Goal: Task Accomplishment & Management: Complete application form

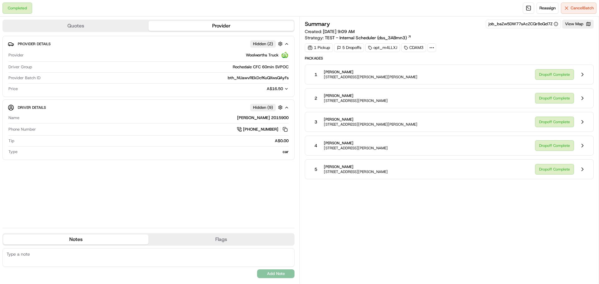
click at [369, 124] on span "[STREET_ADDRESS][PERSON_NAME][PERSON_NAME]" at bounding box center [371, 124] width 94 height 5
click at [559, 122] on div "Dropoff Complete" at bounding box center [561, 122] width 53 height 12
click at [581, 121] on button at bounding box center [583, 122] width 12 height 12
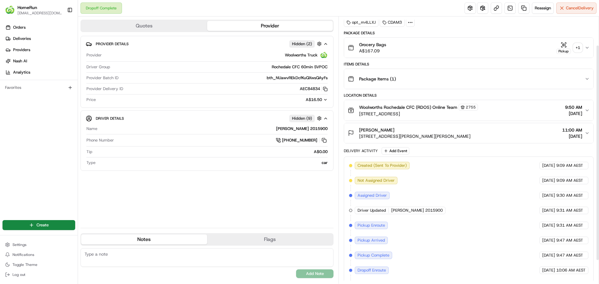
scroll to position [64, 0]
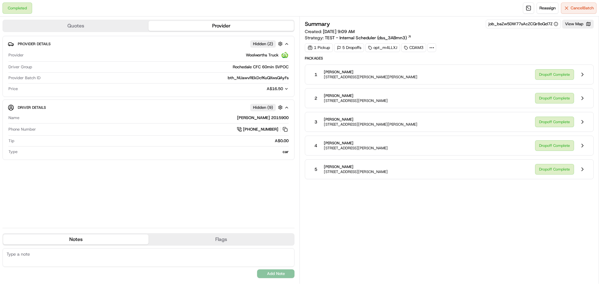
click at [528, 124] on div "3 [PERSON_NAME] [STREET_ADDRESS][PERSON_NAME][PERSON_NAME]" at bounding box center [420, 121] width 220 height 11
click at [583, 121] on button at bounding box center [583, 122] width 12 height 12
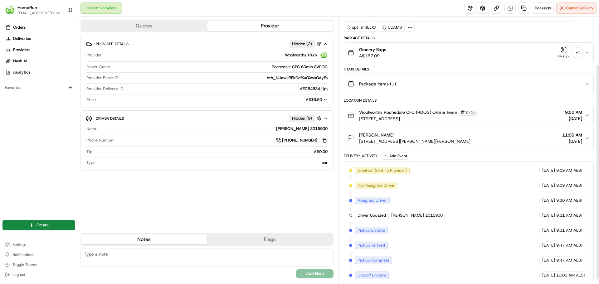
scroll to position [64, 0]
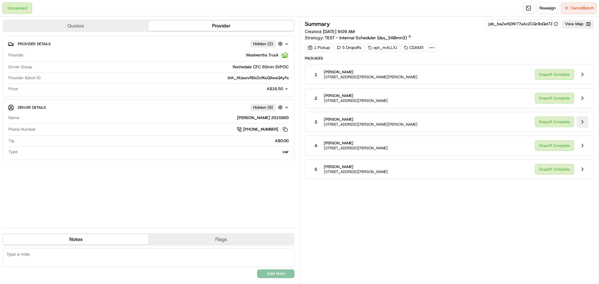
click at [581, 121] on button at bounding box center [583, 122] width 12 height 12
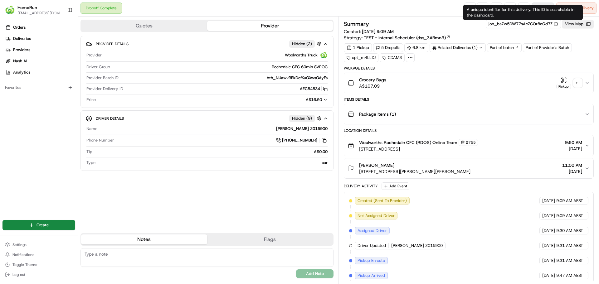
click at [542, 5] on button "Reassign" at bounding box center [543, 7] width 22 height 11
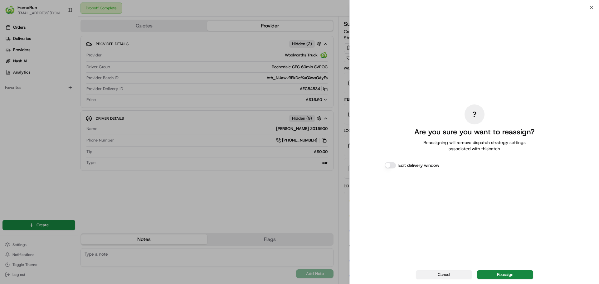
click at [451, 277] on button "Cancel" at bounding box center [444, 275] width 56 height 9
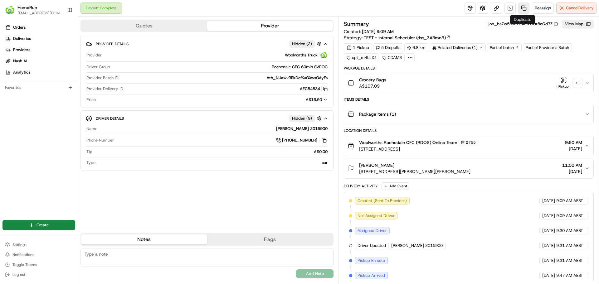
click at [521, 6] on link at bounding box center [524, 7] width 11 height 11
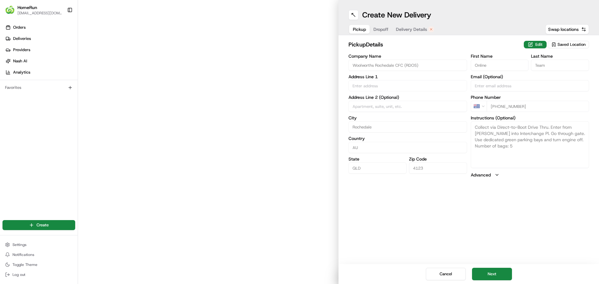
type input "11 Interchange Place"
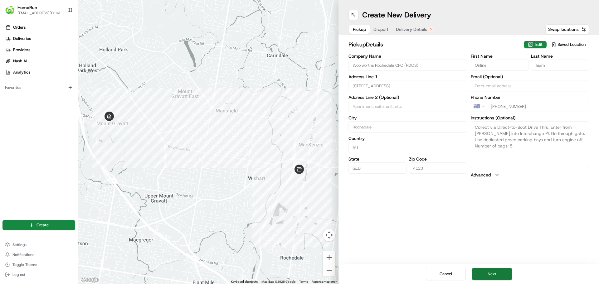
click at [490, 270] on button "Next" at bounding box center [492, 274] width 40 height 12
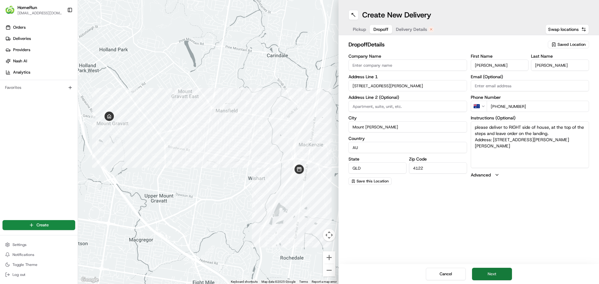
click at [490, 270] on button "Next" at bounding box center [492, 274] width 40 height 12
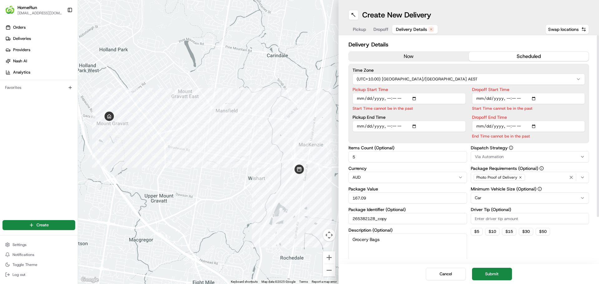
click at [408, 55] on button "now" at bounding box center [409, 56] width 120 height 9
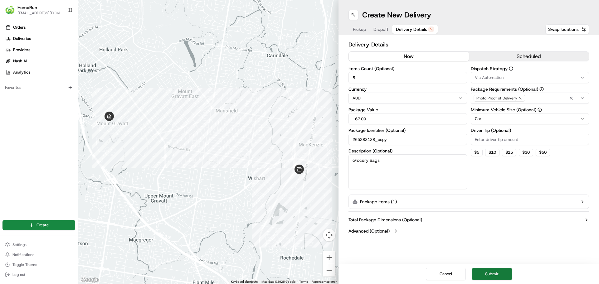
click at [485, 279] on button "Submit" at bounding box center [492, 274] width 40 height 12
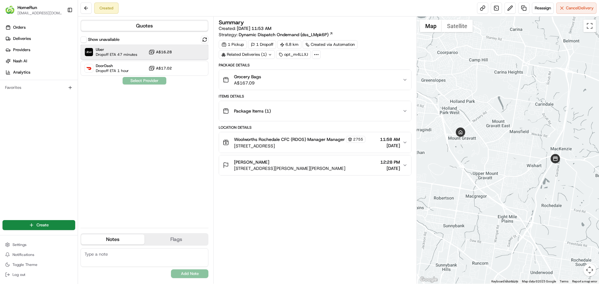
click at [129, 56] on span "Dropoff ETA 47 minutes" at bounding box center [117, 54] width 42 height 5
click at [131, 81] on button "Assign Provider" at bounding box center [144, 80] width 44 height 7
